Goal: Task Accomplishment & Management: Manage account settings

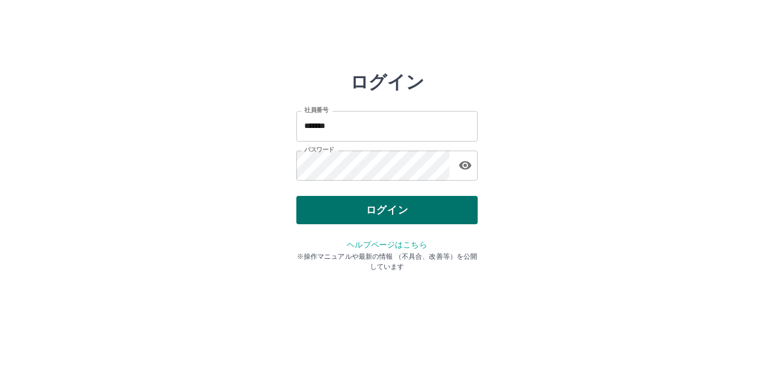
click at [338, 211] on button "ログイン" at bounding box center [386, 210] width 181 height 28
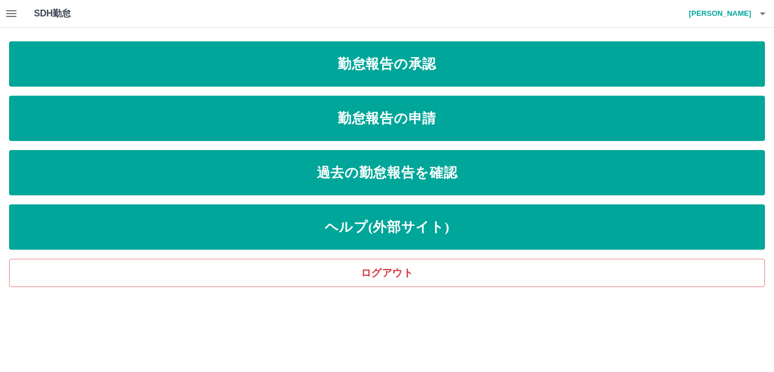
click at [8, 14] on icon "button" at bounding box center [11, 13] width 10 height 7
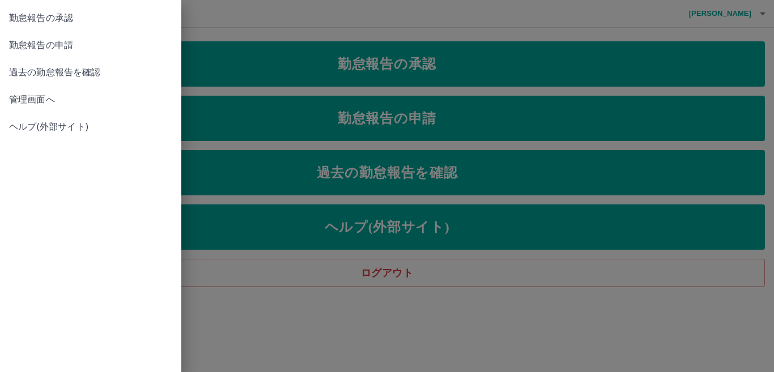
click at [34, 102] on span "管理画面へ" at bounding box center [90, 100] width 163 height 14
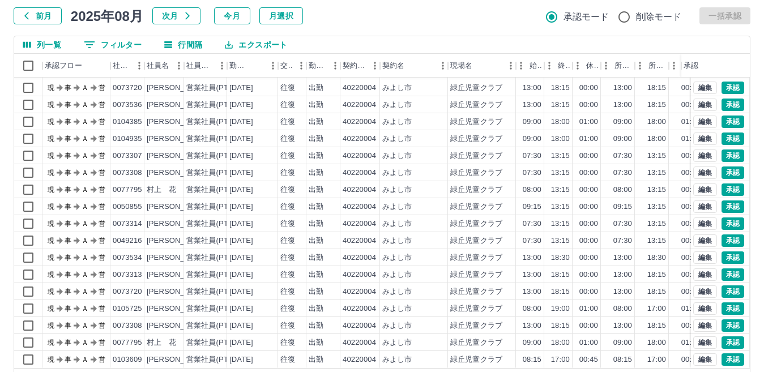
scroll to position [107, 0]
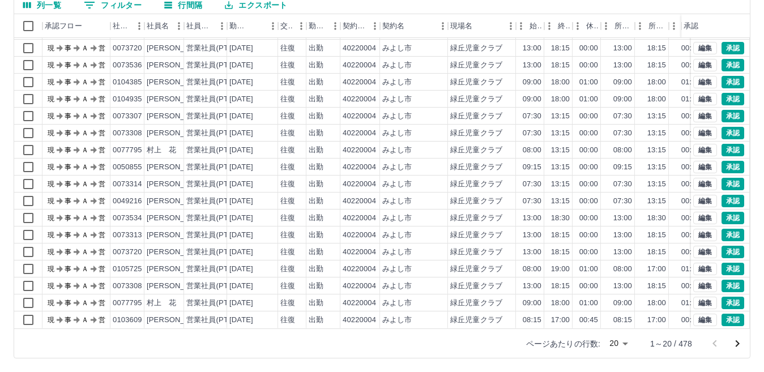
click at [738, 344] on icon "次のページへ" at bounding box center [738, 344] width 14 height 14
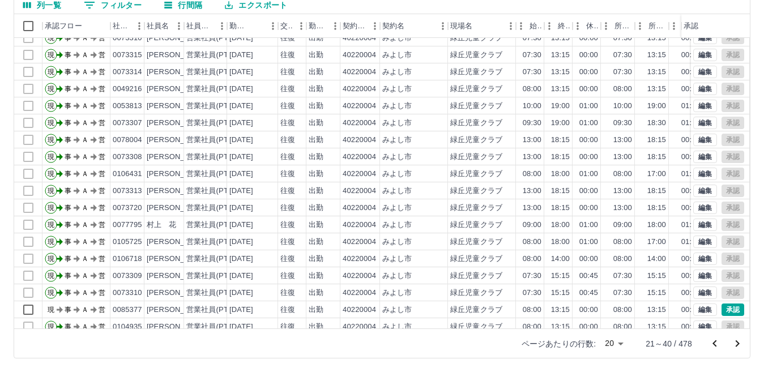
scroll to position [59, 0]
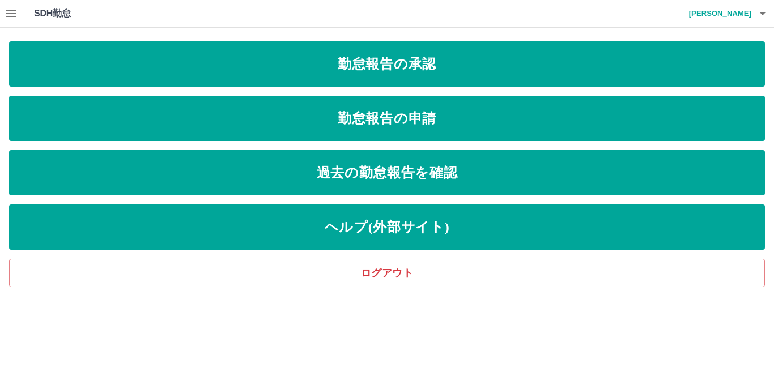
click at [6, 9] on icon "button" at bounding box center [12, 14] width 14 height 14
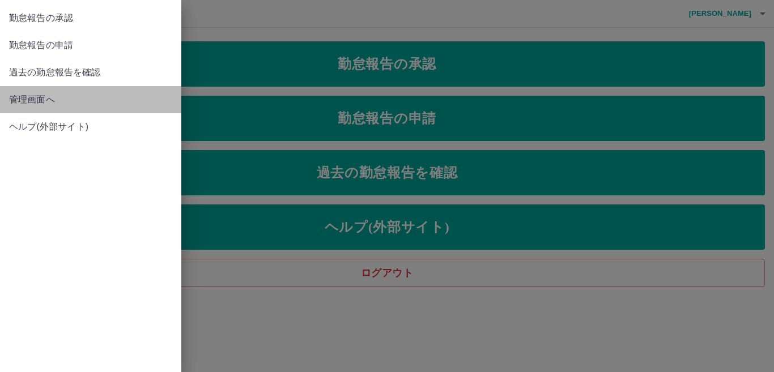
click at [11, 93] on span "管理画面へ" at bounding box center [90, 100] width 163 height 14
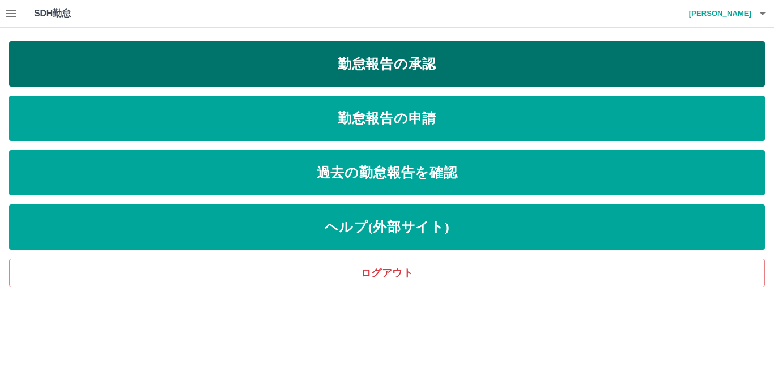
click at [116, 70] on link "勤怠報告の承認" at bounding box center [387, 63] width 756 height 45
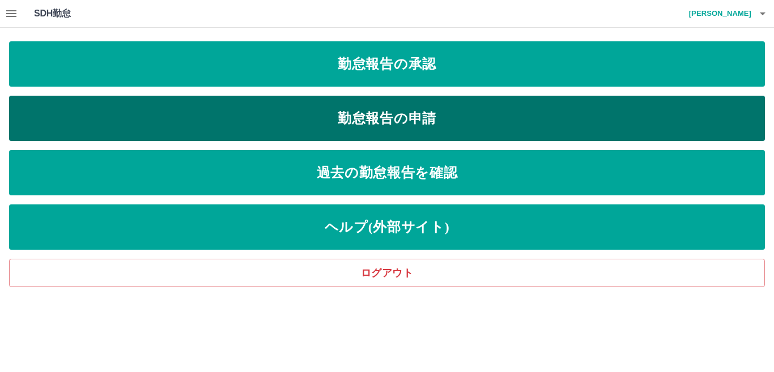
click at [330, 115] on link "勤怠報告の申請" at bounding box center [387, 118] width 756 height 45
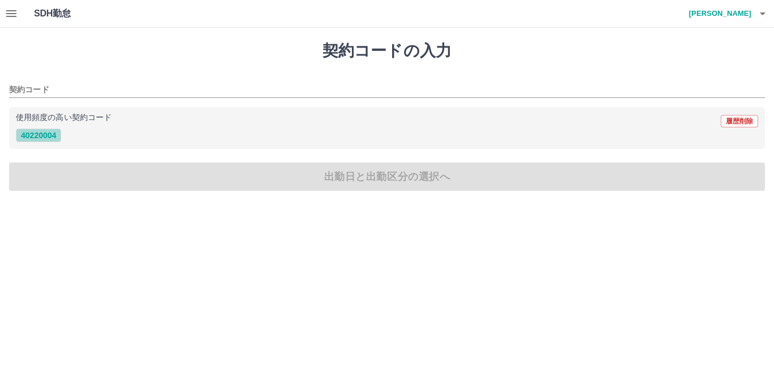
click at [41, 138] on button "40220004" at bounding box center [38, 136] width 45 height 14
type input "********"
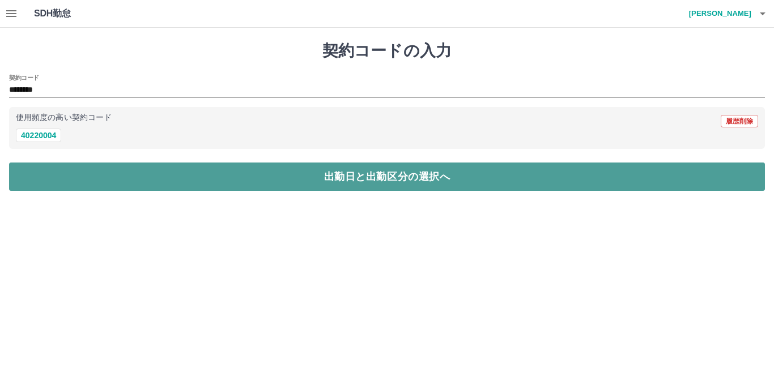
click at [75, 180] on button "出勤日と出勤区分の選択へ" at bounding box center [387, 177] width 756 height 28
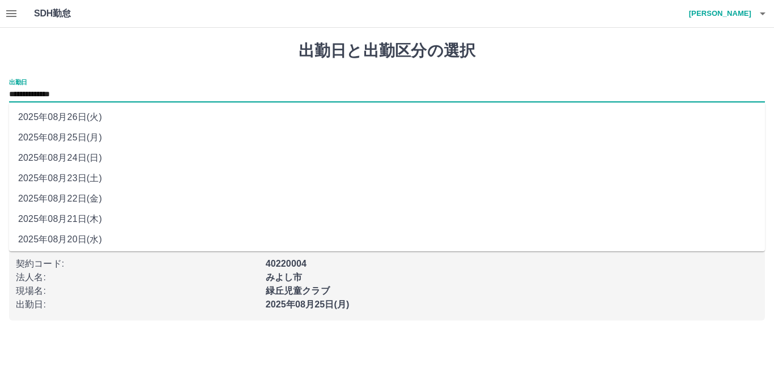
click at [101, 94] on input "**********" at bounding box center [387, 95] width 756 height 14
click at [108, 198] on li "2025年08月22日(金)" at bounding box center [387, 199] width 756 height 20
type input "**********"
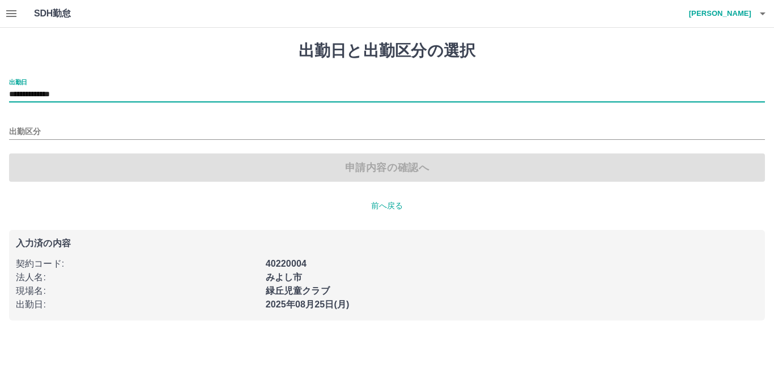
click at [54, 121] on div "出勤区分" at bounding box center [387, 128] width 756 height 24
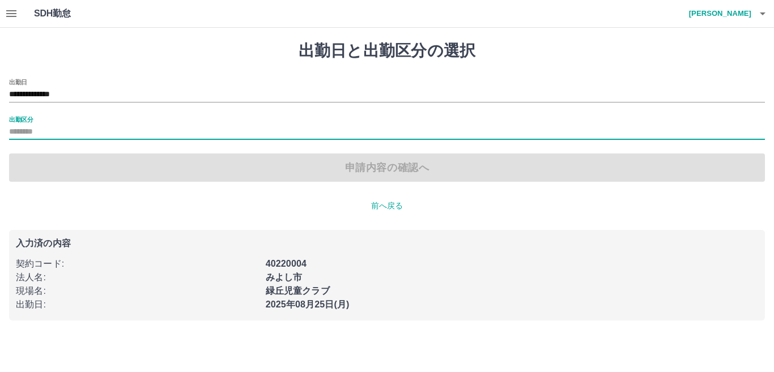
click at [65, 122] on div "出勤区分" at bounding box center [387, 128] width 756 height 24
click at [35, 118] on div "出勤区分" at bounding box center [387, 128] width 756 height 24
click at [40, 130] on input "出勤区分" at bounding box center [387, 132] width 756 height 14
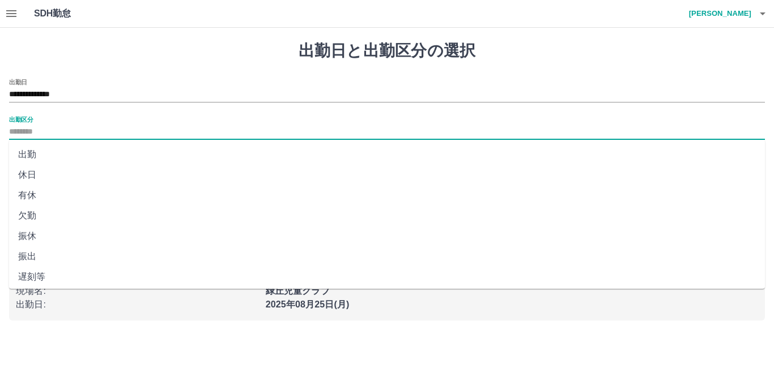
click at [28, 154] on li "出勤" at bounding box center [387, 155] width 756 height 20
type input "**"
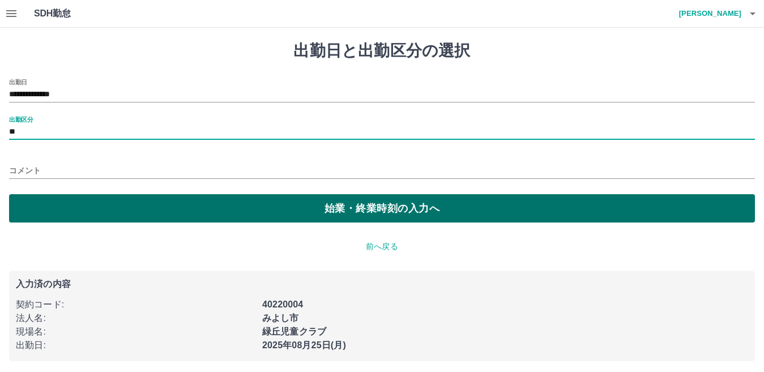
click at [86, 220] on button "始業・終業時刻の入力へ" at bounding box center [382, 208] width 746 height 28
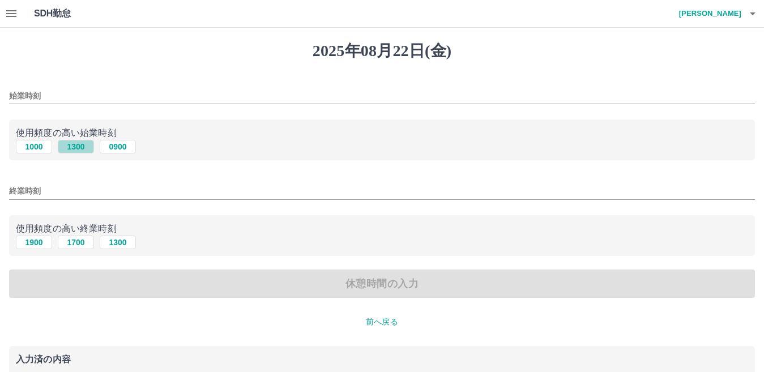
click at [78, 147] on button "1300" at bounding box center [76, 147] width 36 height 14
type input "****"
click at [30, 243] on button "1900" at bounding box center [34, 243] width 36 height 14
type input "****"
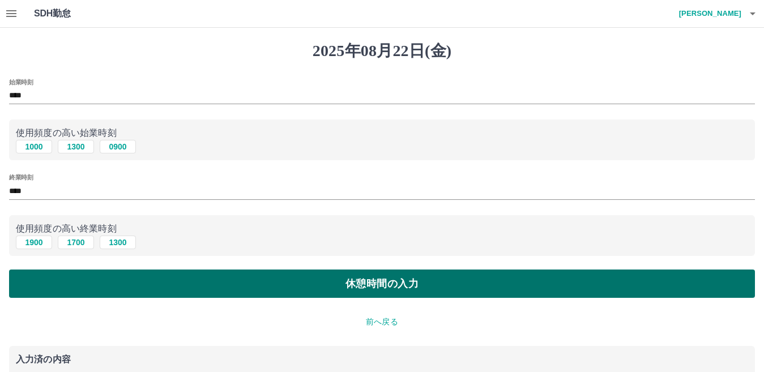
click at [110, 281] on button "休憩時間の入力" at bounding box center [382, 284] width 746 height 28
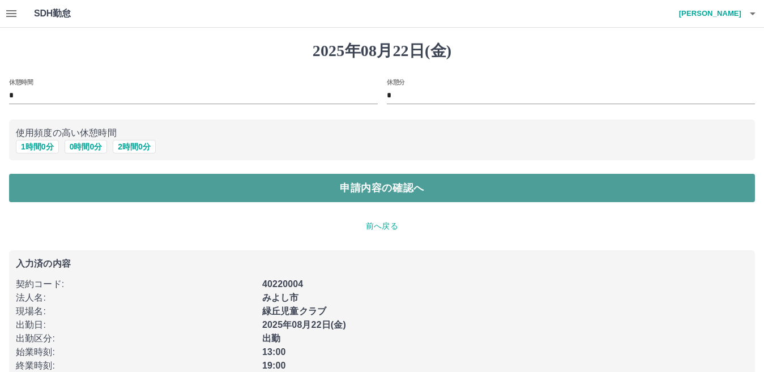
click at [211, 193] on button "申請内容の確認へ" at bounding box center [382, 188] width 746 height 28
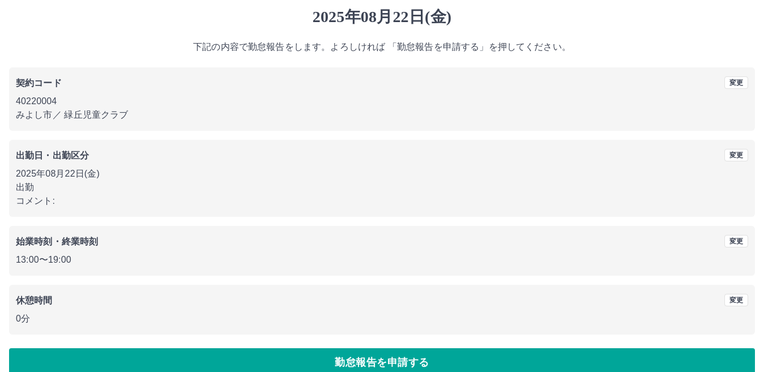
scroll to position [52, 0]
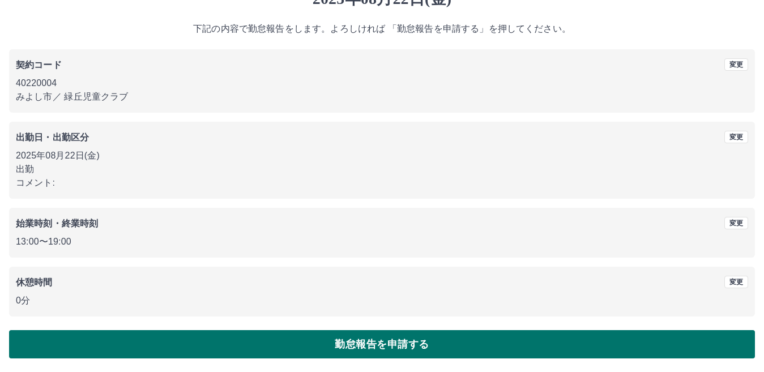
click at [236, 347] on button "勤怠報告を申請する" at bounding box center [382, 344] width 746 height 28
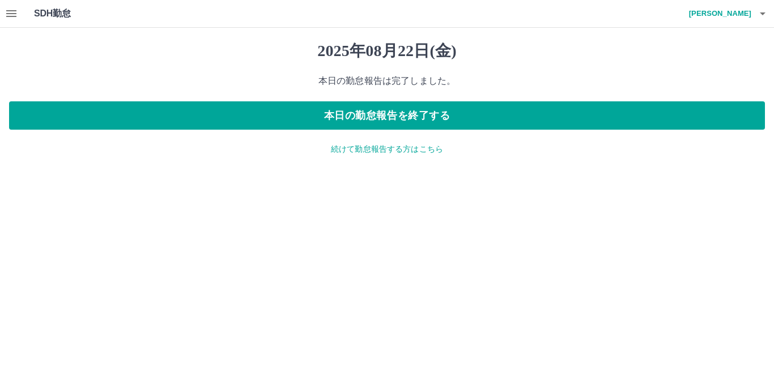
click at [13, 12] on icon "button" at bounding box center [12, 14] width 14 height 14
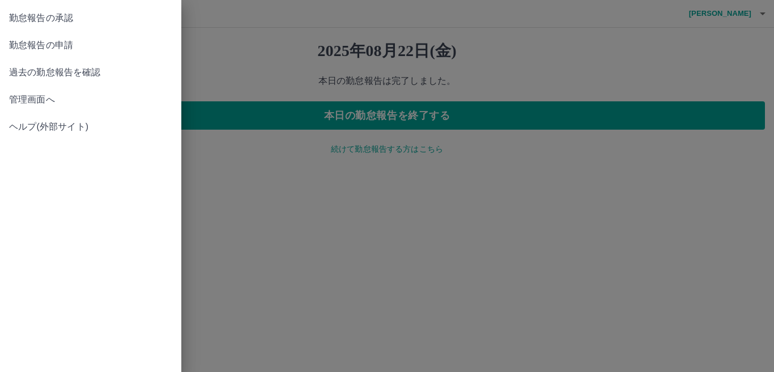
click at [20, 101] on span "管理画面へ" at bounding box center [90, 100] width 163 height 14
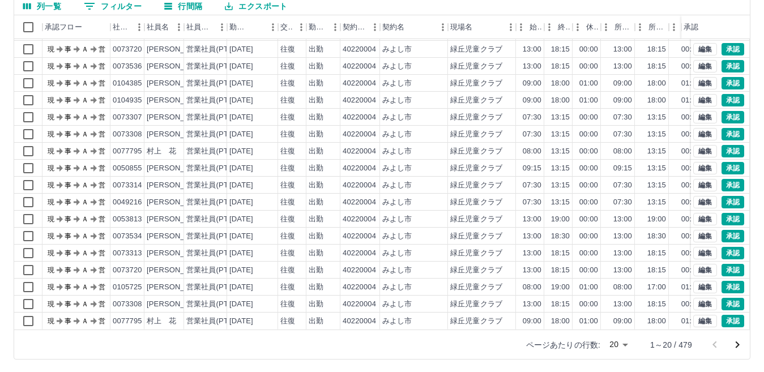
scroll to position [107, 0]
click at [737, 345] on icon "次のページへ" at bounding box center [738, 344] width 14 height 14
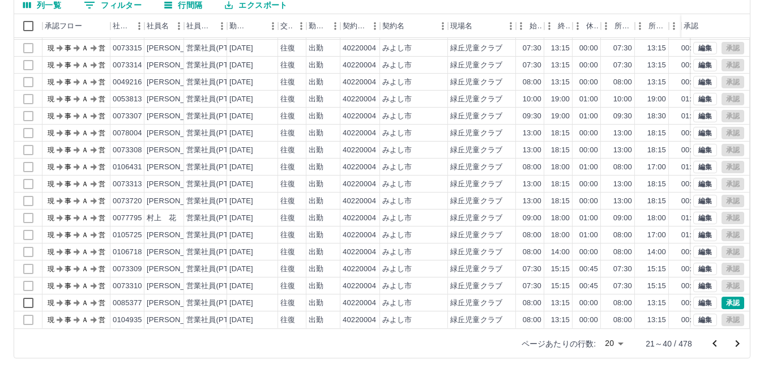
scroll to position [0, 0]
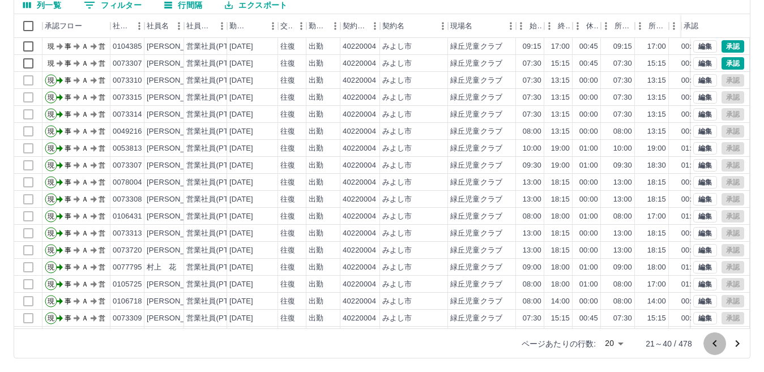
click at [715, 344] on icon "前のページへ" at bounding box center [715, 344] width 14 height 14
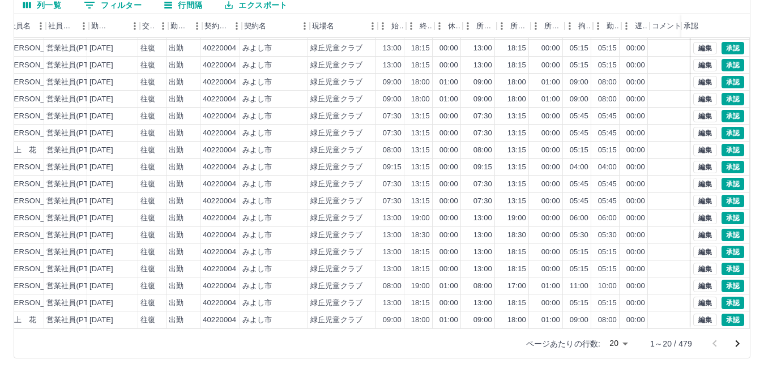
scroll to position [59, 120]
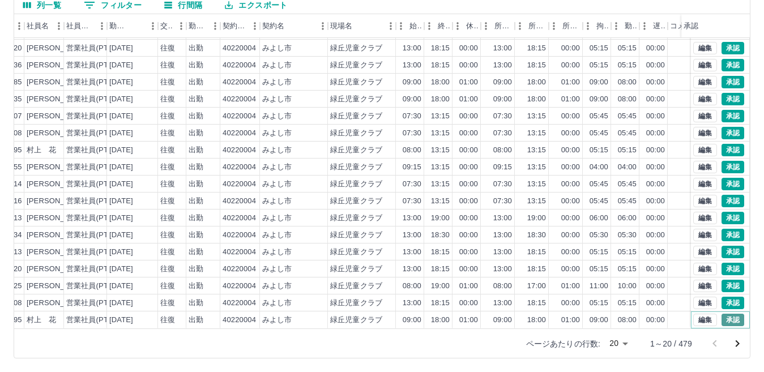
click at [722, 314] on button "承認" at bounding box center [733, 320] width 23 height 12
click at [724, 263] on button "承認" at bounding box center [733, 269] width 23 height 12
click at [725, 246] on button "承認" at bounding box center [733, 252] width 23 height 12
click at [722, 212] on button "承認" at bounding box center [733, 218] width 23 height 12
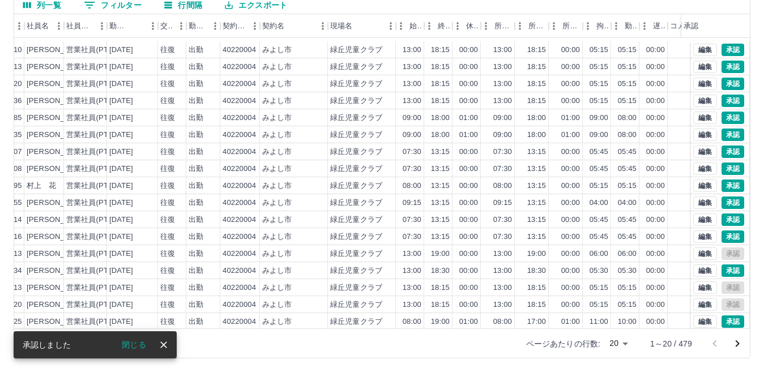
scroll to position [0, 120]
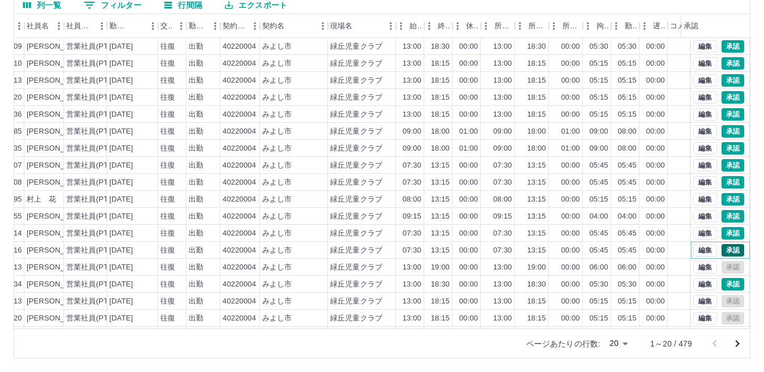
click at [727, 251] on button "承認" at bounding box center [733, 250] width 23 height 12
click at [724, 231] on button "承認" at bounding box center [733, 233] width 23 height 12
click at [722, 216] on button "承認" at bounding box center [733, 216] width 23 height 12
click at [723, 198] on button "承認" at bounding box center [733, 199] width 23 height 12
drag, startPoint x: 725, startPoint y: 96, endPoint x: 755, endPoint y: 135, distance: 49.3
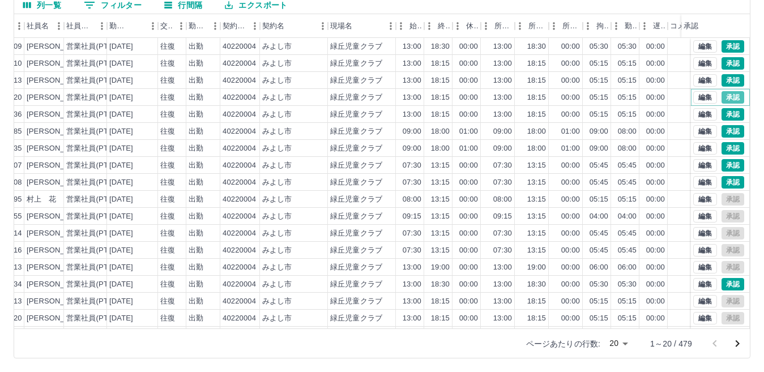
click at [725, 93] on button "承認" at bounding box center [733, 97] width 23 height 12
click at [724, 113] on button "承認" at bounding box center [733, 114] width 23 height 12
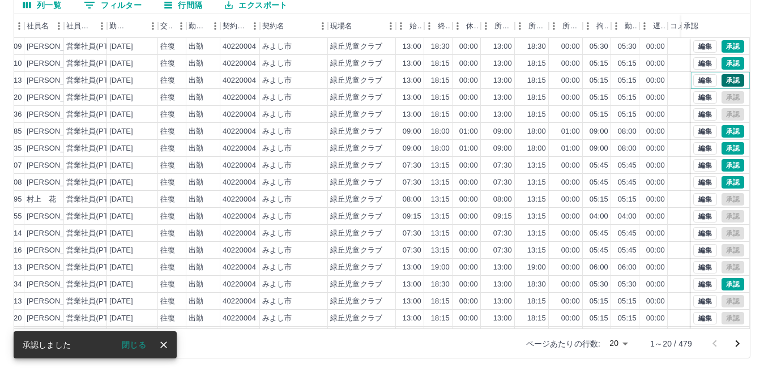
click at [726, 79] on button "承認" at bounding box center [733, 80] width 23 height 12
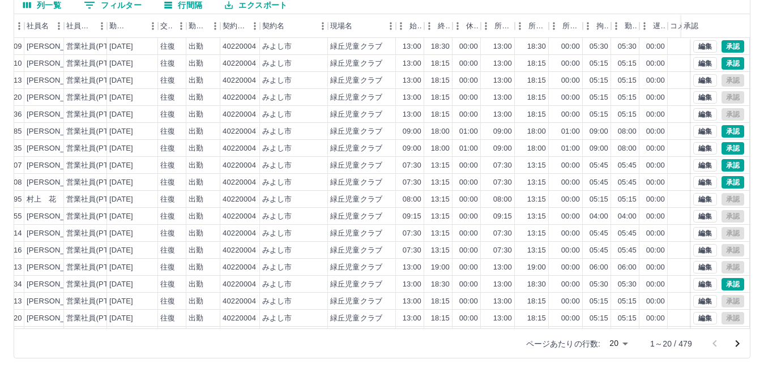
click at [738, 343] on icon "次のページへ" at bounding box center [738, 344] width 4 height 7
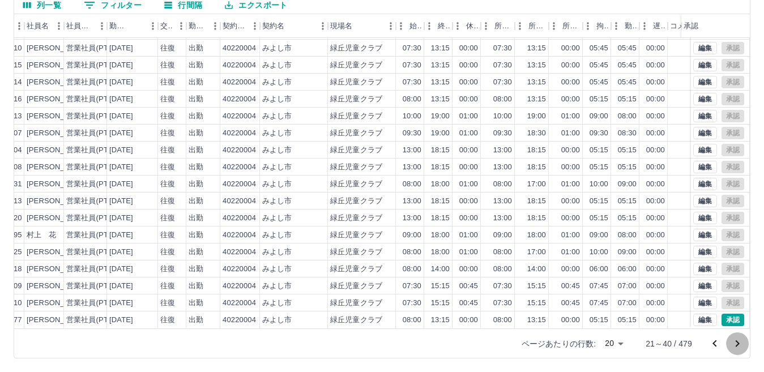
click at [739, 343] on icon "次のページへ" at bounding box center [738, 344] width 4 height 7
click at [739, 344] on icon "次のページへ" at bounding box center [738, 344] width 4 height 7
click at [738, 345] on icon "次のページへ" at bounding box center [738, 344] width 4 height 7
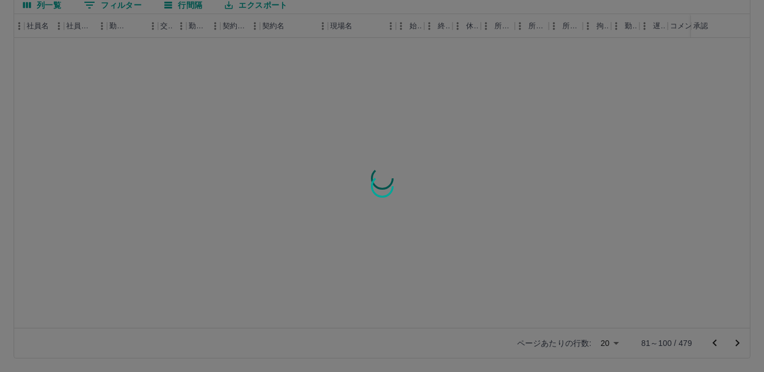
scroll to position [0, 120]
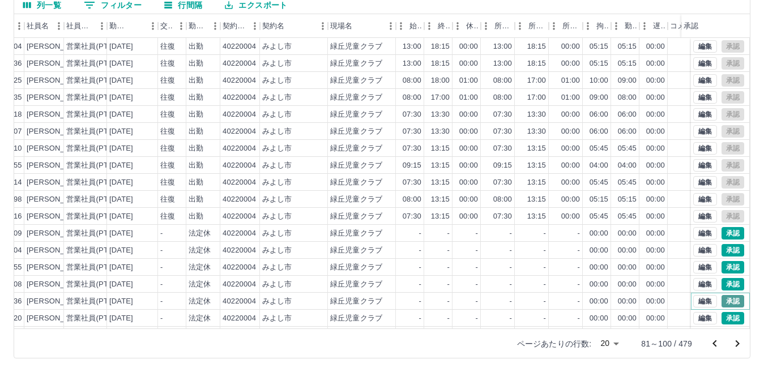
click at [722, 299] on button "承認" at bounding box center [733, 301] width 23 height 12
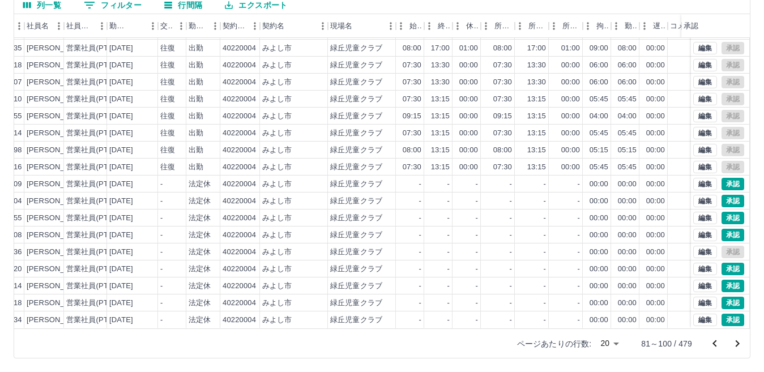
scroll to position [59, 120]
click at [725, 263] on button "承認" at bounding box center [733, 269] width 23 height 12
click at [725, 280] on button "承認" at bounding box center [733, 286] width 23 height 12
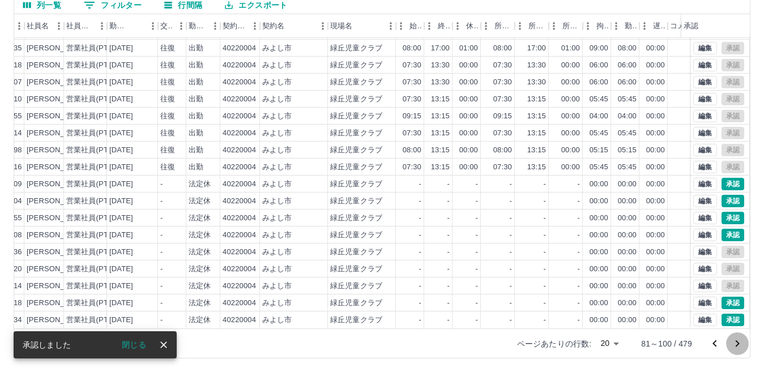
click at [738, 343] on icon "次のページへ" at bounding box center [738, 344] width 4 height 7
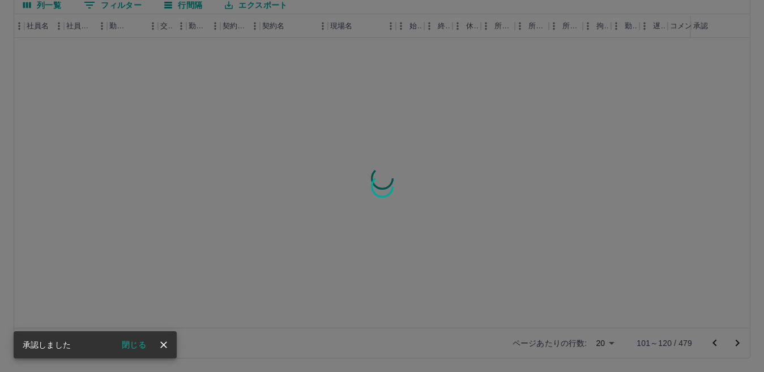
scroll to position [0, 120]
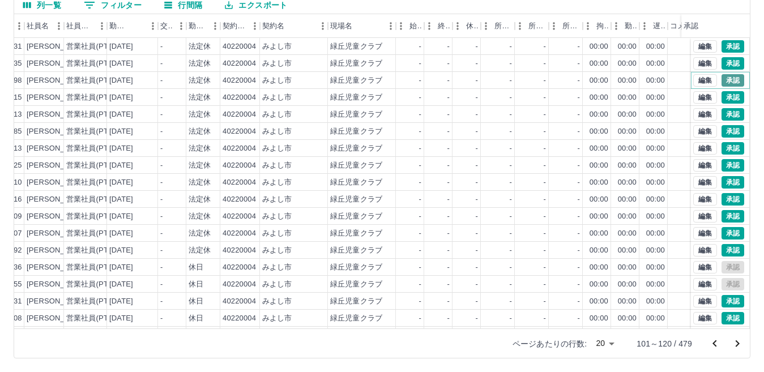
click at [723, 82] on button "承認" at bounding box center [733, 80] width 23 height 12
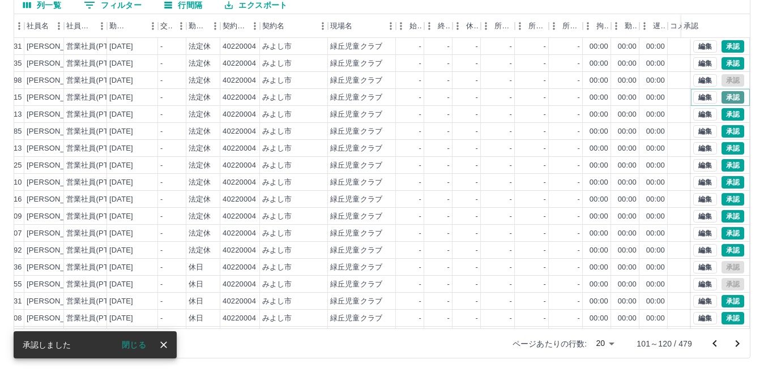
click at [725, 95] on button "承認" at bounding box center [733, 97] width 23 height 12
click at [724, 114] on button "承認" at bounding box center [733, 114] width 23 height 12
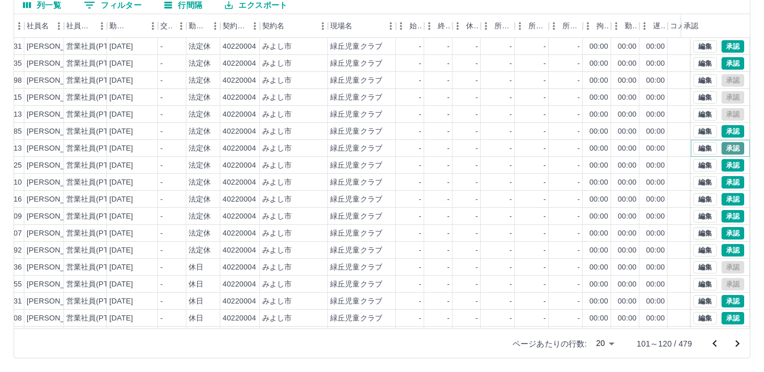
click at [726, 147] on button "承認" at bounding box center [733, 148] width 23 height 12
click at [726, 198] on button "承認" at bounding box center [733, 199] width 23 height 12
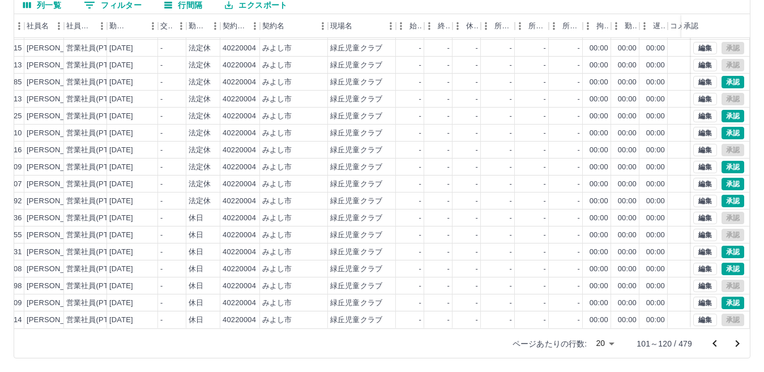
scroll to position [59, 120]
click at [738, 342] on icon "次のページへ" at bounding box center [738, 344] width 4 height 7
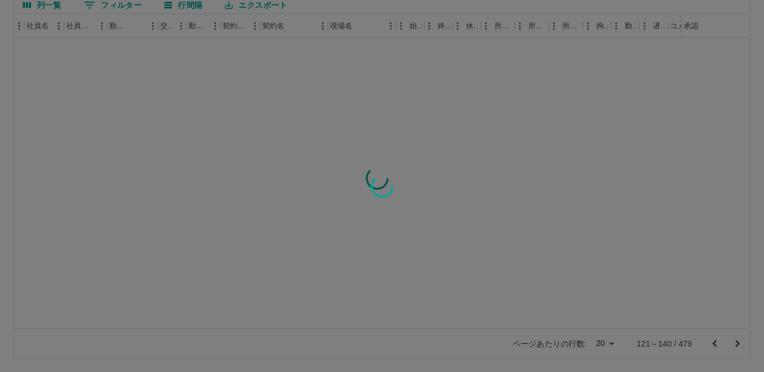
scroll to position [0, 120]
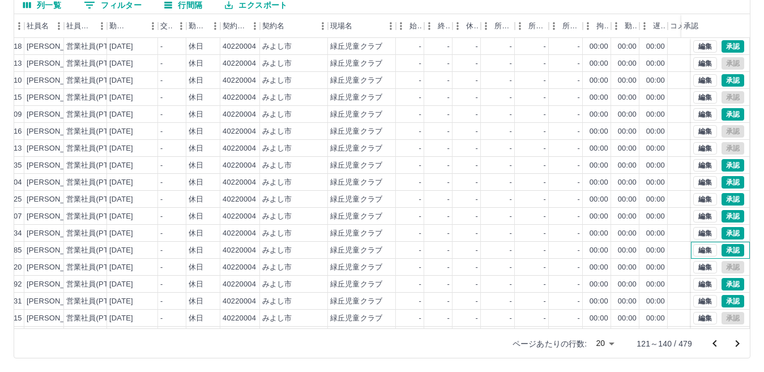
drag, startPoint x: 739, startPoint y: 253, endPoint x: 745, endPoint y: 249, distance: 7.4
click at [742, 282] on div "現 事 Ａ 営 0106718 [PERSON_NAME] 営業社員(PT契約) [DATE] - 休日 40220004 みよし市 緑丘児童クラブ - - …" at bounding box center [382, 183] width 736 height 291
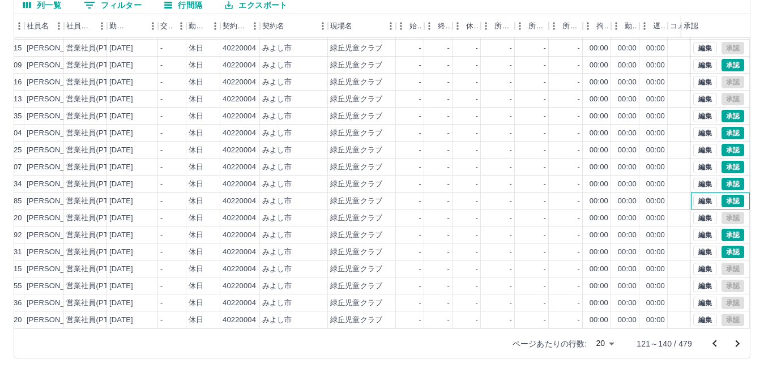
scroll to position [59, 120]
click at [738, 342] on icon "次のページへ" at bounding box center [738, 344] width 4 height 7
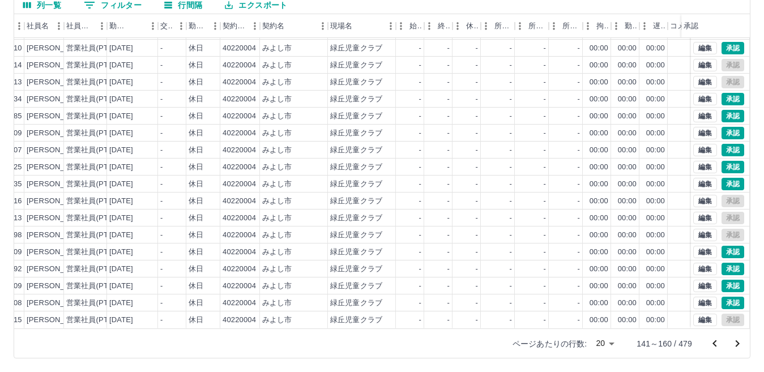
click at [737, 342] on icon "次のページへ" at bounding box center [738, 344] width 14 height 14
click at [737, 342] on icon "次のページへ" at bounding box center [738, 344] width 4 height 7
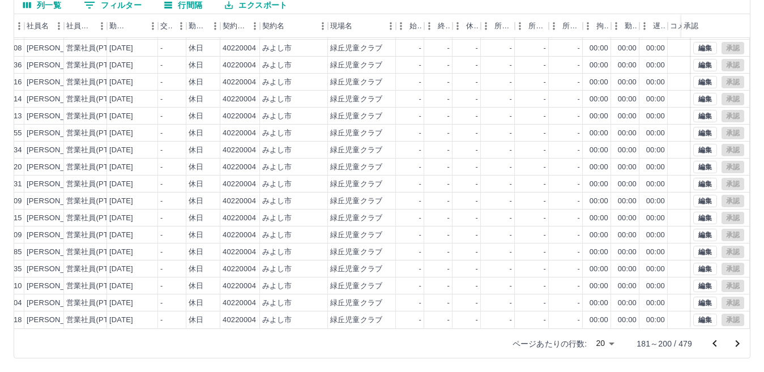
click at [714, 344] on icon "前のページへ" at bounding box center [715, 343] width 4 height 7
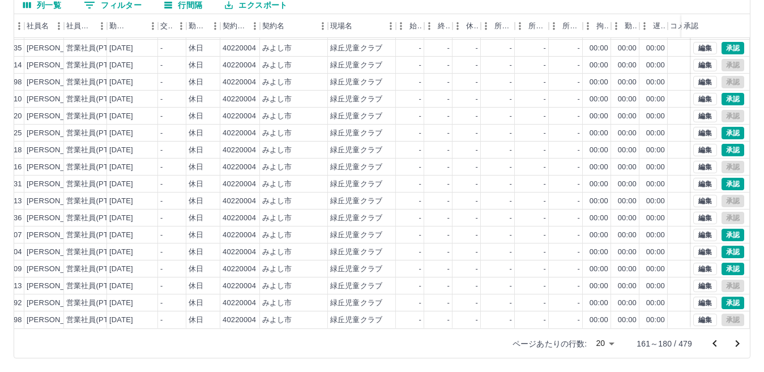
scroll to position [0, 120]
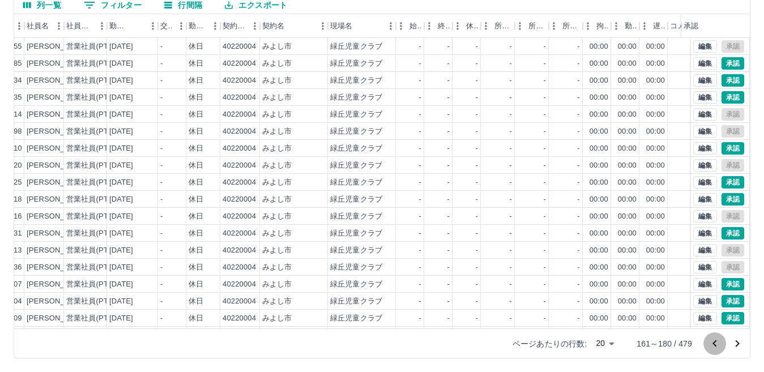
click at [714, 344] on icon "前のページへ" at bounding box center [715, 343] width 4 height 7
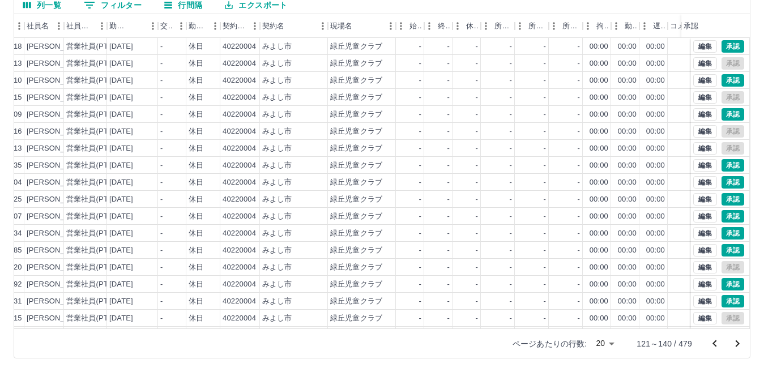
click at [715, 343] on icon "前のページへ" at bounding box center [715, 343] width 4 height 7
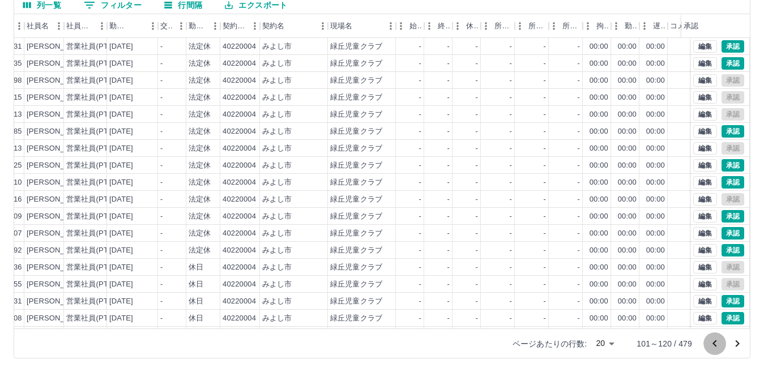
click at [715, 343] on icon "前のページへ" at bounding box center [715, 343] width 4 height 7
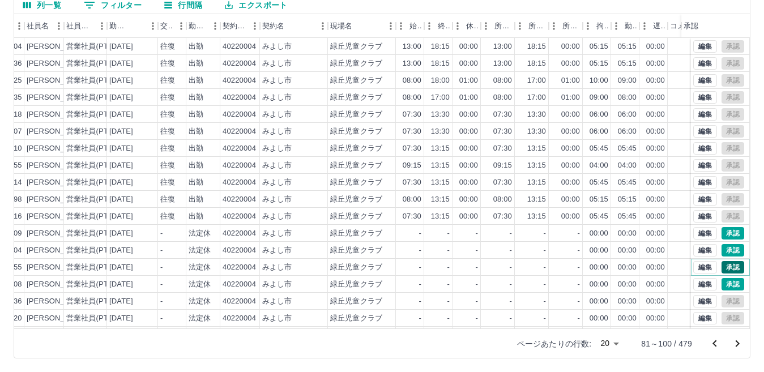
click at [722, 269] on button "承認" at bounding box center [733, 267] width 23 height 12
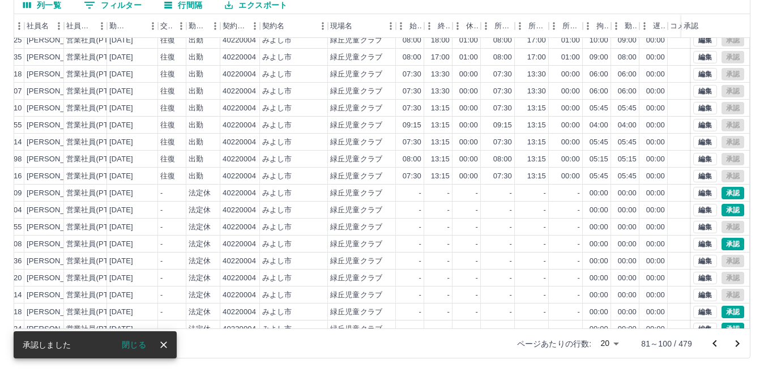
scroll to position [59, 120]
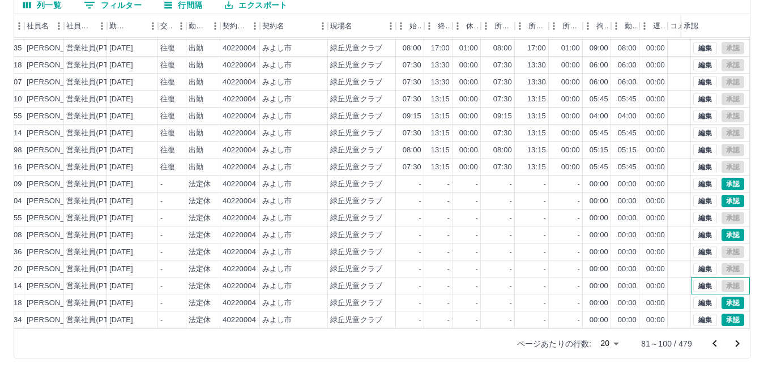
drag, startPoint x: 740, startPoint y: 274, endPoint x: 742, endPoint y: 197, distance: 76.6
click at [742, 197] on div "現 事 Ａ 営 0073536 [PERSON_NAME] 営業社員(PT契約) [DATE] 往復 出勤 40220004 [GEOGRAPHIC_DATA…" at bounding box center [382, 183] width 736 height 291
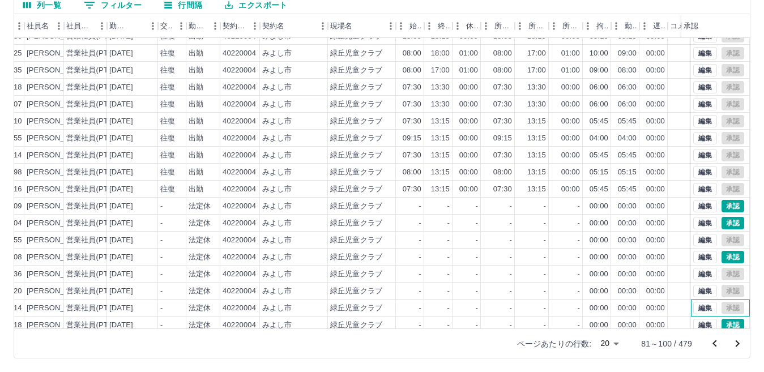
scroll to position [0, 120]
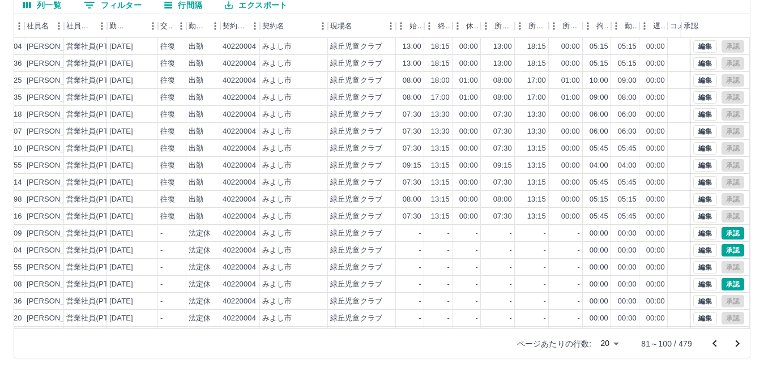
click at [712, 343] on icon "前のページへ" at bounding box center [715, 344] width 14 height 14
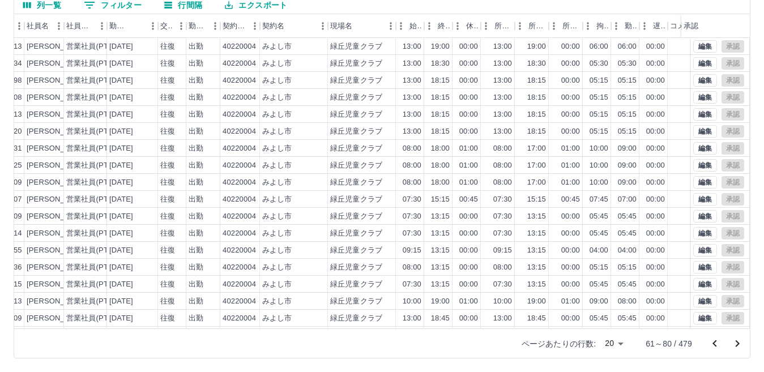
scroll to position [59, 120]
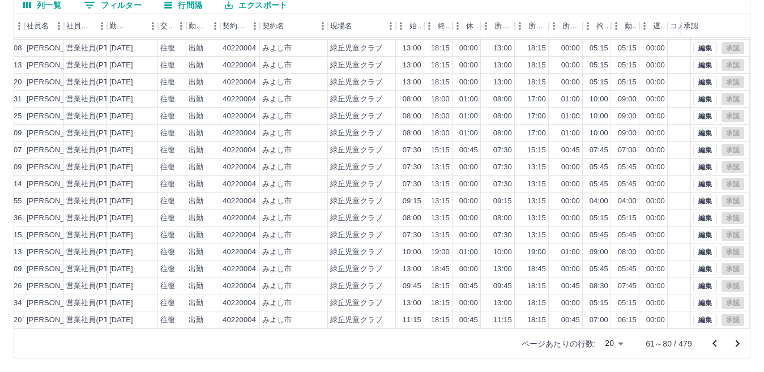
click at [714, 342] on icon "前のページへ" at bounding box center [715, 344] width 14 height 14
click at [714, 346] on icon "前のページへ" at bounding box center [715, 344] width 14 height 14
click at [714, 344] on icon "前のページへ" at bounding box center [715, 343] width 4 height 7
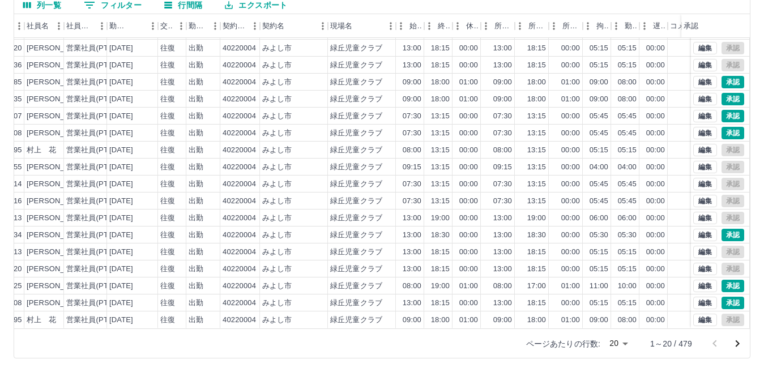
scroll to position [0, 120]
